Goal: Information Seeking & Learning: Find contact information

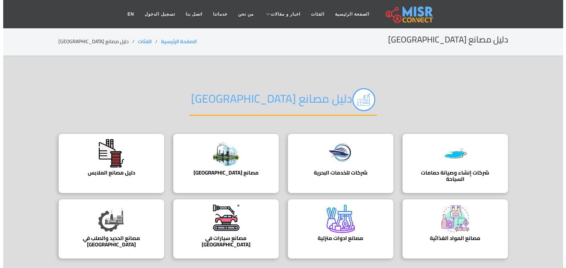
scroll to position [35, 0]
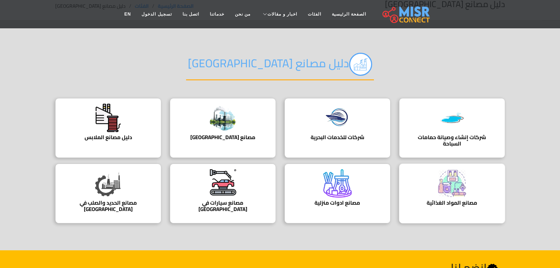
click at [460, 195] on img at bounding box center [452, 183] width 28 height 28
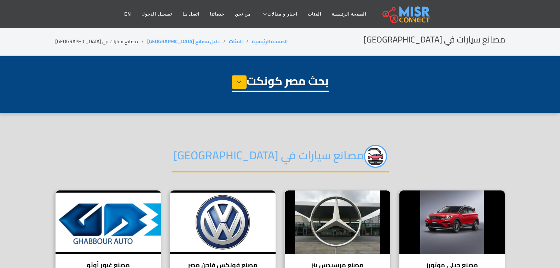
select select "**********"
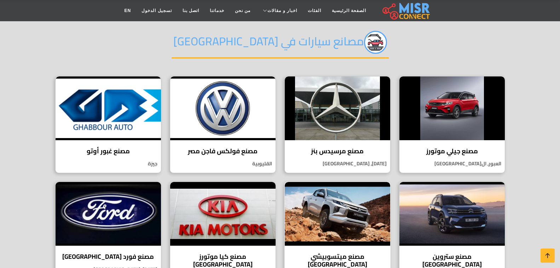
scroll to position [71, 0]
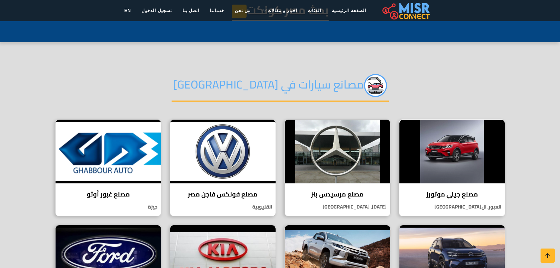
click at [464, 151] on img at bounding box center [451, 152] width 105 height 64
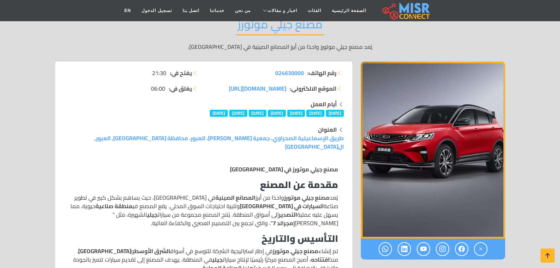
scroll to position [35, 0]
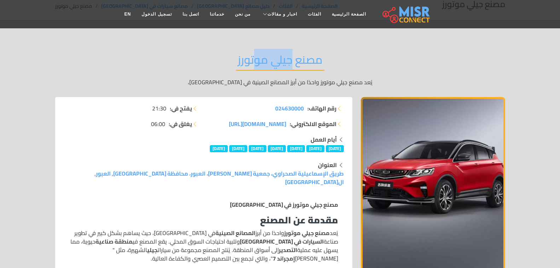
drag, startPoint x: 292, startPoint y: 63, endPoint x: 253, endPoint y: 58, distance: 39.9
click at [253, 58] on h2 "مصنع جيلي موتورز" at bounding box center [280, 62] width 88 height 18
click at [342, 70] on div "مصنع جيلي موتورز يُعد مصنع جيلي موتورز واحدًا من أبرز المصانع الصينية في مصر،" at bounding box center [280, 69] width 450 height 55
drag, startPoint x: 335, startPoint y: 58, endPoint x: 221, endPoint y: 53, distance: 113.3
click at [221, 53] on div "مصنع جيلي موتورز يُعد مصنع جيلي موتورز واحدًا من أبرز المصانع الصينية في مصر،" at bounding box center [280, 69] width 450 height 55
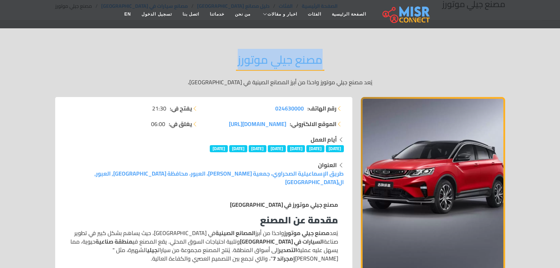
copy h2 "مصنع جيلي موتورز"
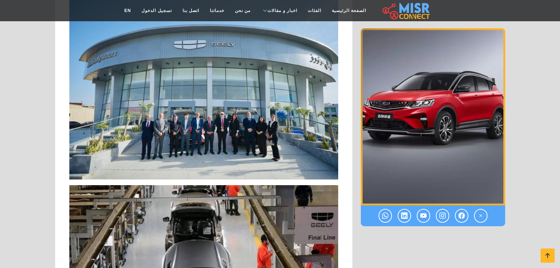
scroll to position [849, 0]
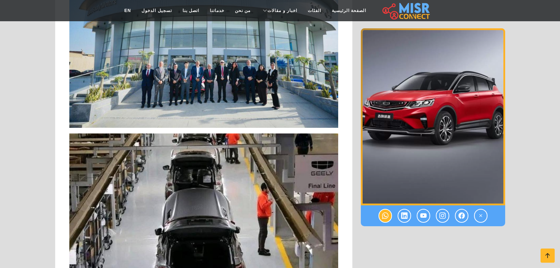
click at [386, 211] on icon at bounding box center [385, 216] width 6 height 12
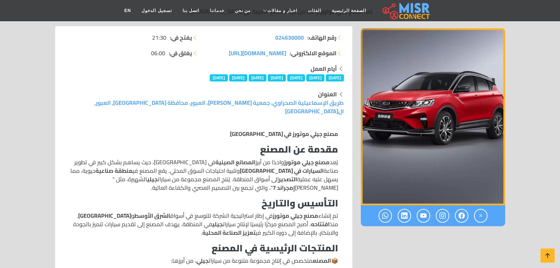
scroll to position [106, 0]
click at [384, 214] on icon at bounding box center [385, 216] width 6 height 12
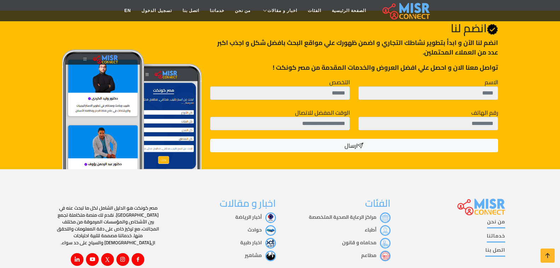
scroll to position [1585, 0]
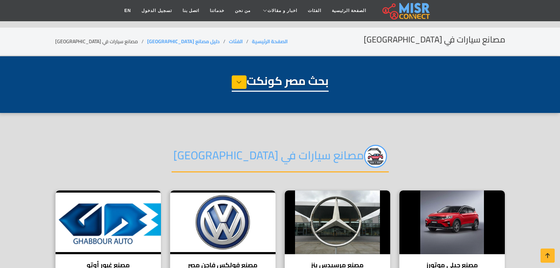
select select "**********"
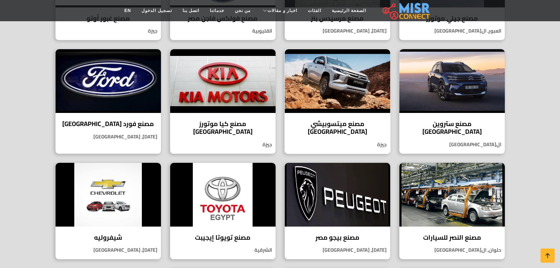
scroll to position [248, 0]
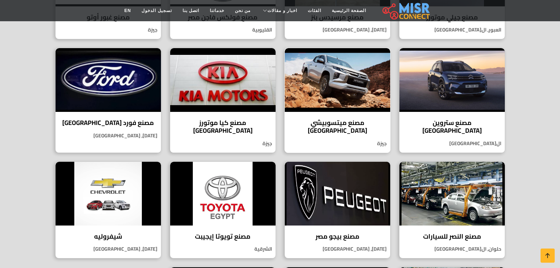
drag, startPoint x: 324, startPoint y: 83, endPoint x: 339, endPoint y: 84, distance: 14.2
click at [339, 84] on img at bounding box center [337, 80] width 105 height 64
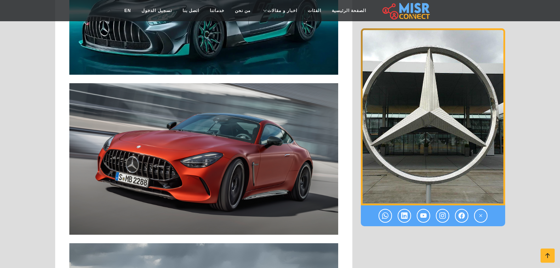
scroll to position [1238, 0]
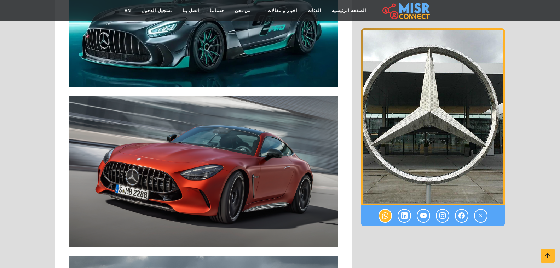
click at [384, 216] on icon at bounding box center [385, 216] width 6 height 12
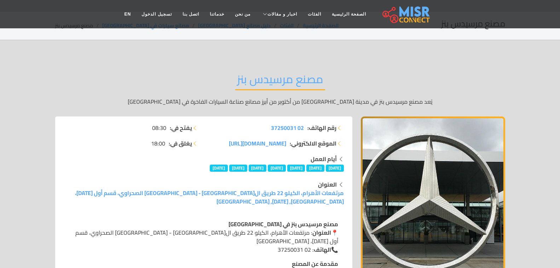
scroll to position [0, 0]
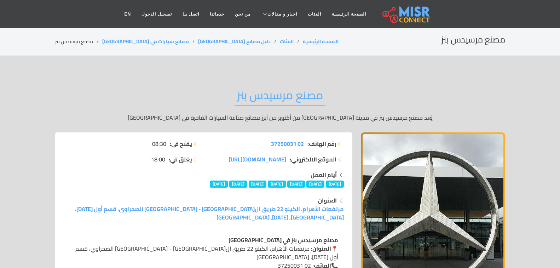
drag, startPoint x: 291, startPoint y: 144, endPoint x: 371, endPoint y: 112, distance: 85.6
click at [371, 113] on p "يُعد مصنع مرسيدس بنز في مدينة السادس من أكتوبر من أبرز مصانع صناعة السيارات الف…" at bounding box center [280, 117] width 450 height 8
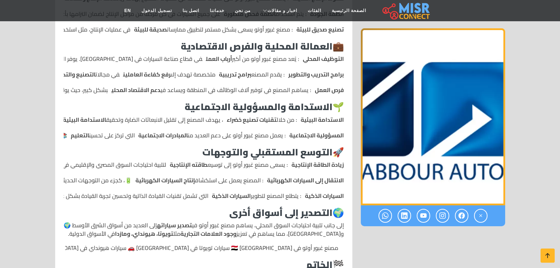
scroll to position [495, 0]
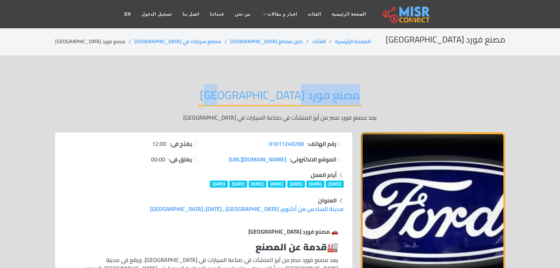
drag, startPoint x: 318, startPoint y: 94, endPoint x: 218, endPoint y: 96, distance: 100.5
click at [218, 96] on div "مصنع فورد مصر يعد مصنع فورد مصر من أبرز المنشآت في صناعة السيارات في [GEOGRAPHI…" at bounding box center [280, 104] width 450 height 55
copy h2 "مصنع فورد [GEOGRAPHIC_DATA]"
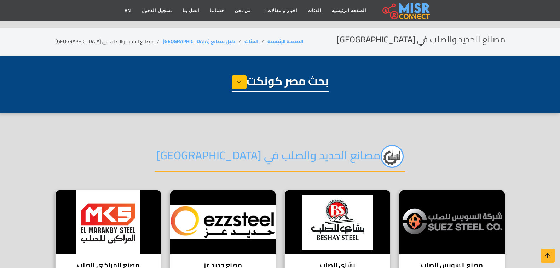
select select "**********"
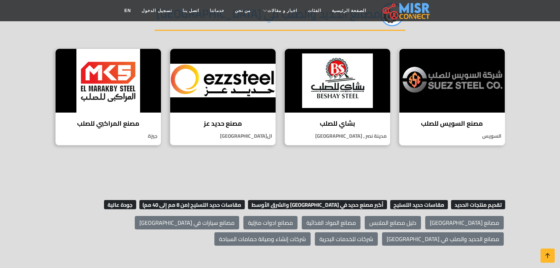
scroll to position [142, 0]
drag, startPoint x: 438, startPoint y: 103, endPoint x: 459, endPoint y: 102, distance: 21.6
click at [459, 102] on img at bounding box center [451, 81] width 105 height 64
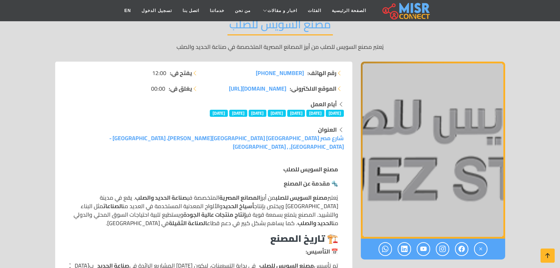
scroll to position [35, 0]
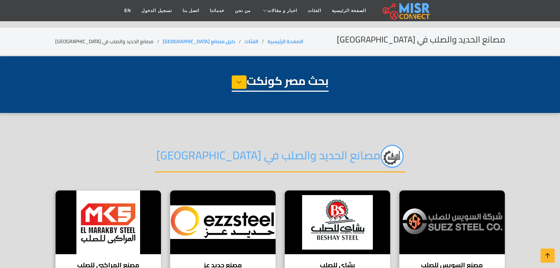
select select "**********"
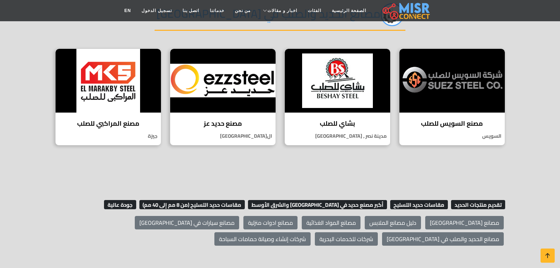
scroll to position [142, 0]
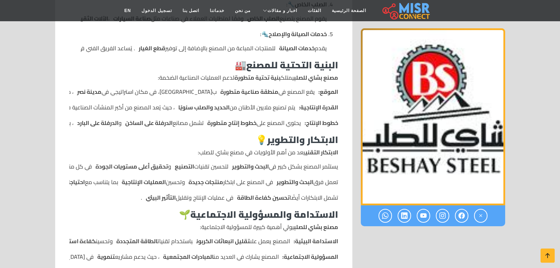
scroll to position [425, 0]
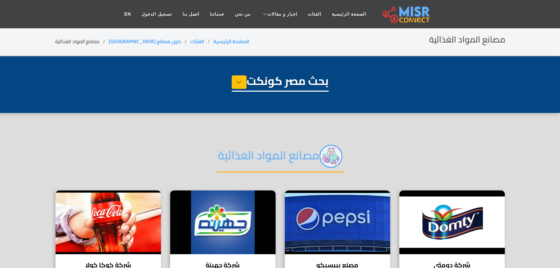
select select "**********"
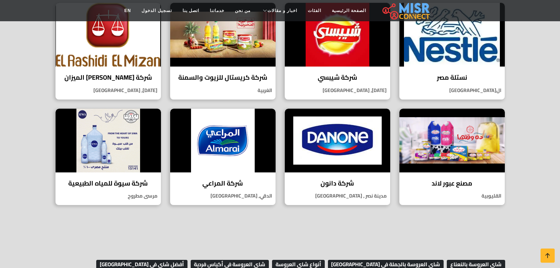
scroll to position [425, 0]
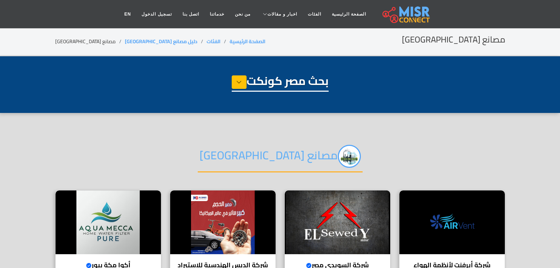
select select "**********"
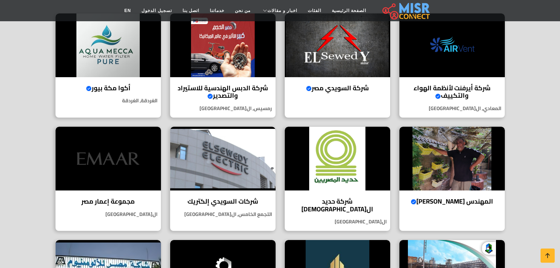
scroll to position [106, 0]
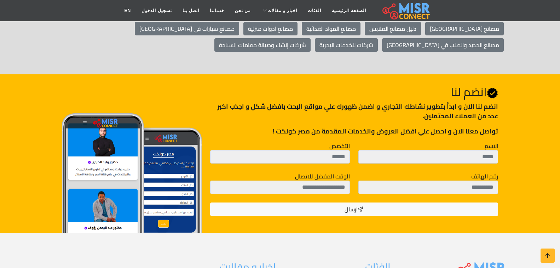
scroll to position [1026, 0]
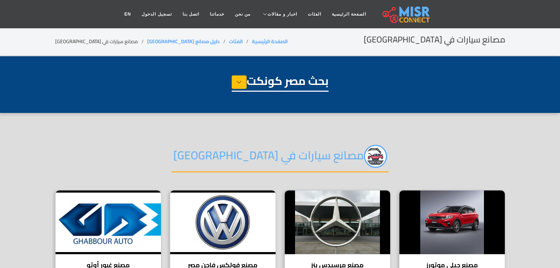
select select "**********"
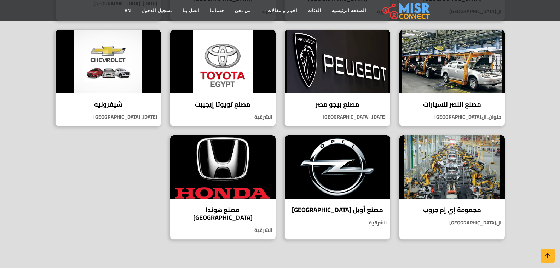
scroll to position [389, 0]
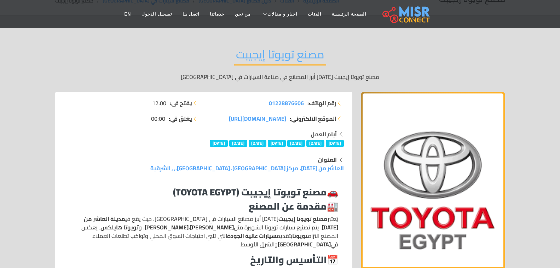
scroll to position [35, 0]
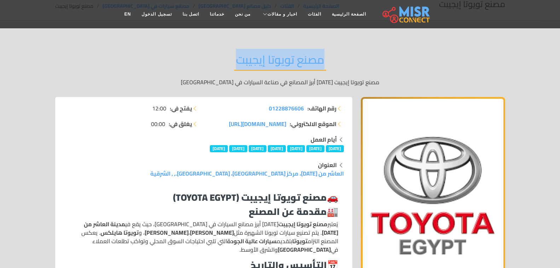
drag, startPoint x: 234, startPoint y: 58, endPoint x: 335, endPoint y: 58, distance: 100.8
click at [335, 58] on div "مصنع تويوتا إيجيبت مصنع تويوتا إيجيبت [DATE] أبرز المصانع في صناعة السيارات في …" at bounding box center [280, 69] width 450 height 55
copy h2 "مصنع تويوتا إيجيبت"
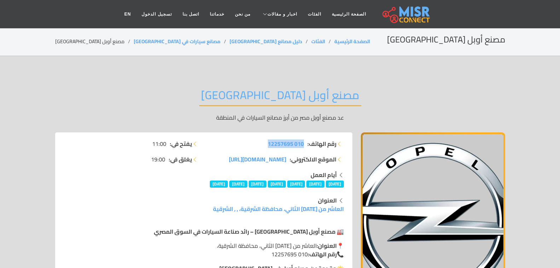
drag, startPoint x: 254, startPoint y: 139, endPoint x: 305, endPoint y: 145, distance: 51.3
copy span "010 12257695"
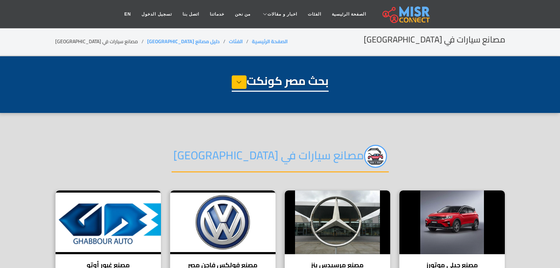
select select "**********"
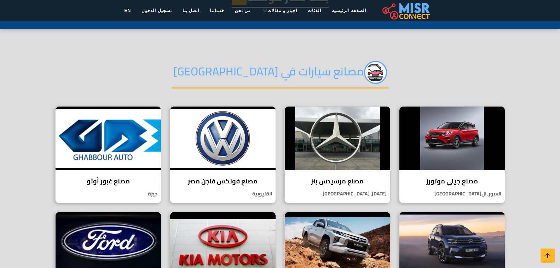
scroll to position [142, 0]
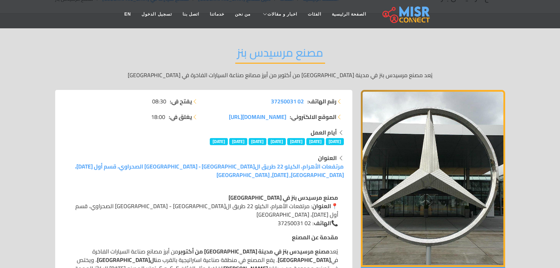
scroll to position [71, 0]
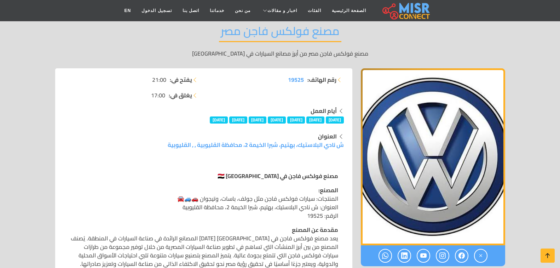
scroll to position [71, 0]
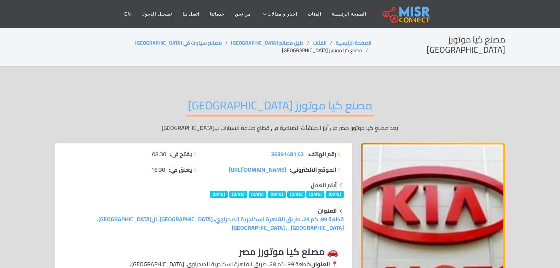
drag, startPoint x: 278, startPoint y: 143, endPoint x: 216, endPoint y: 96, distance: 77.8
click at [216, 96] on div "مصنع كيا موتورز مصر يُعد مصنع كيا موتورز مصر من أبرز المنشآت الصناعية في قطاع ص…" at bounding box center [280, 115] width 450 height 55
drag, startPoint x: 262, startPoint y: 152, endPoint x: 265, endPoint y: 142, distance: 11.4
click at [265, 150] on ul "رقم الهاتف: 02 35391481 الموقع الالكتروني: www.kia.com.eg/" at bounding box center [276, 162] width 136 height 24
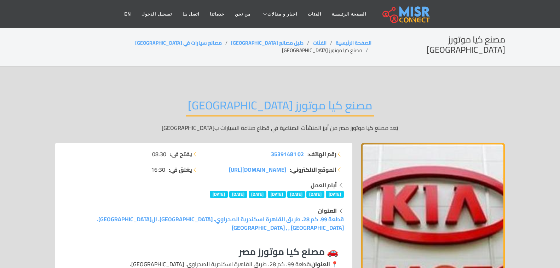
drag, startPoint x: 265, startPoint y: 148, endPoint x: 305, endPoint y: 143, distance: 40.2
click at [307, 150] on li "رقم الهاتف: 02 35391481" at bounding box center [276, 154] width 136 height 8
copy li "رقم الهاتف: 02 35391481"
